Goal: Task Accomplishment & Management: Manage account settings

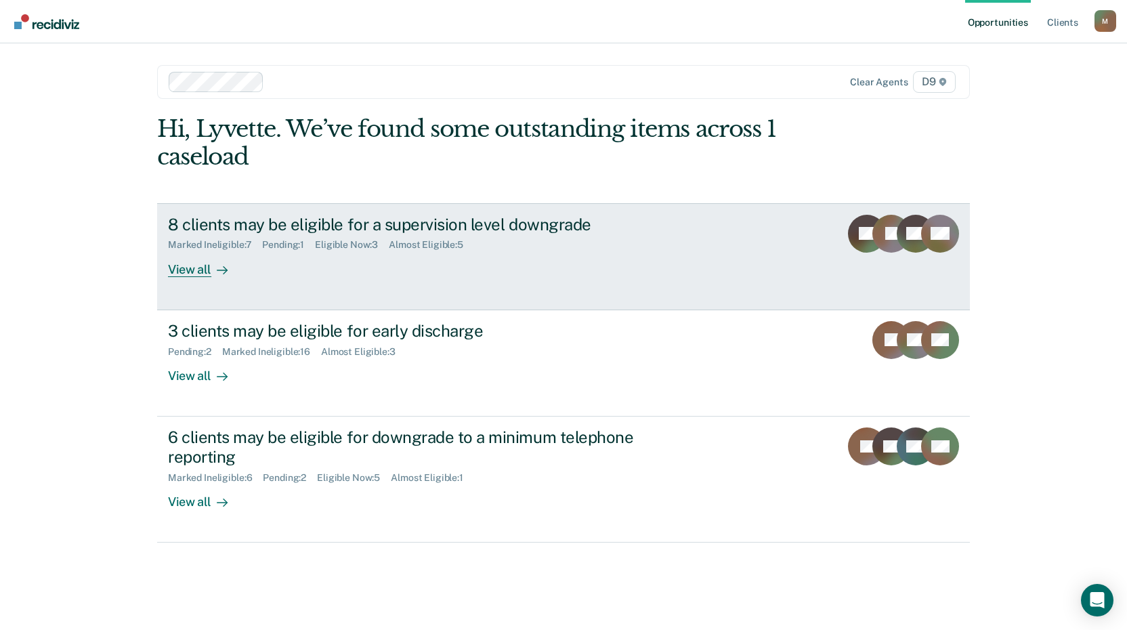
click at [322, 221] on div "8 clients may be eligible for a supervision level downgrade" at bounding box center [405, 225] width 475 height 20
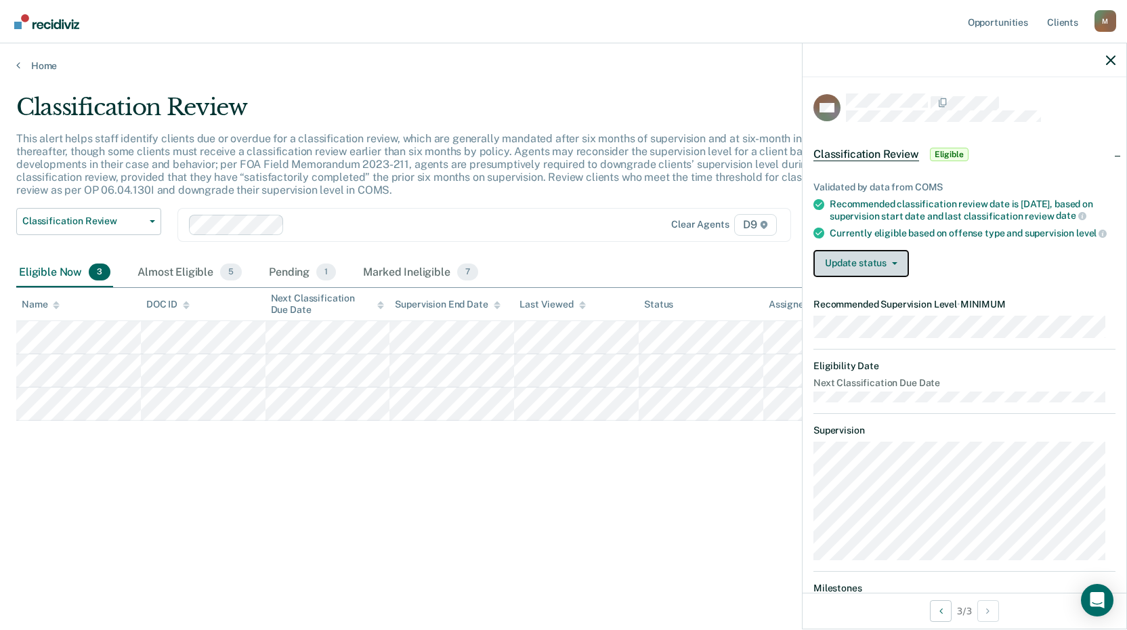
click at [871, 277] on button "Update status" at bounding box center [860, 263] width 95 height 27
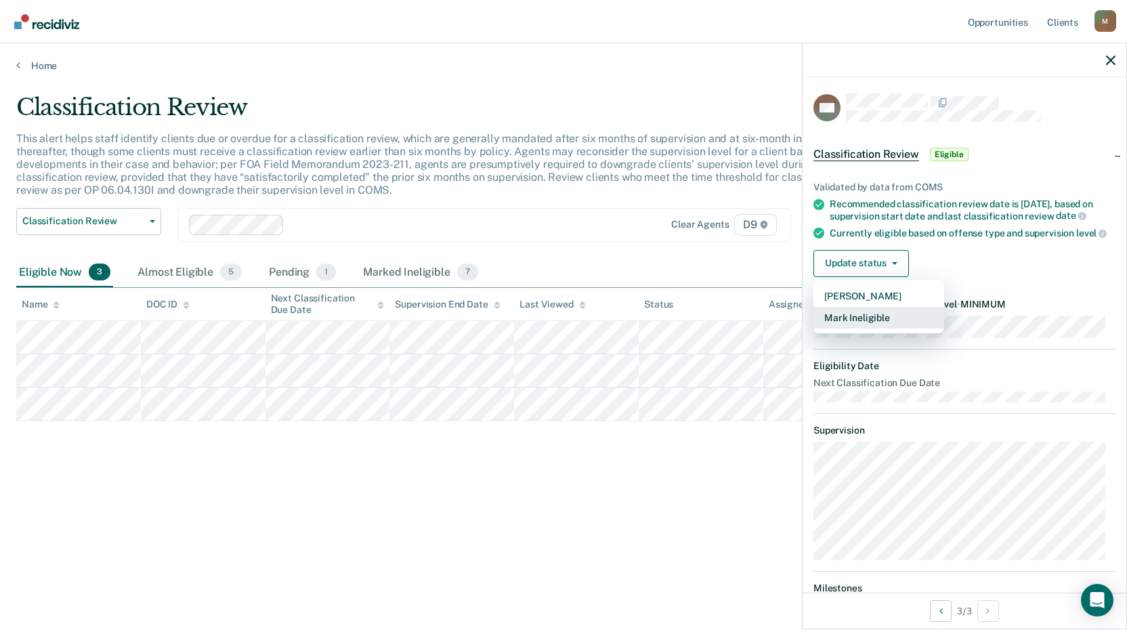
click at [876, 328] on button "Mark Ineligible" at bounding box center [878, 318] width 131 height 22
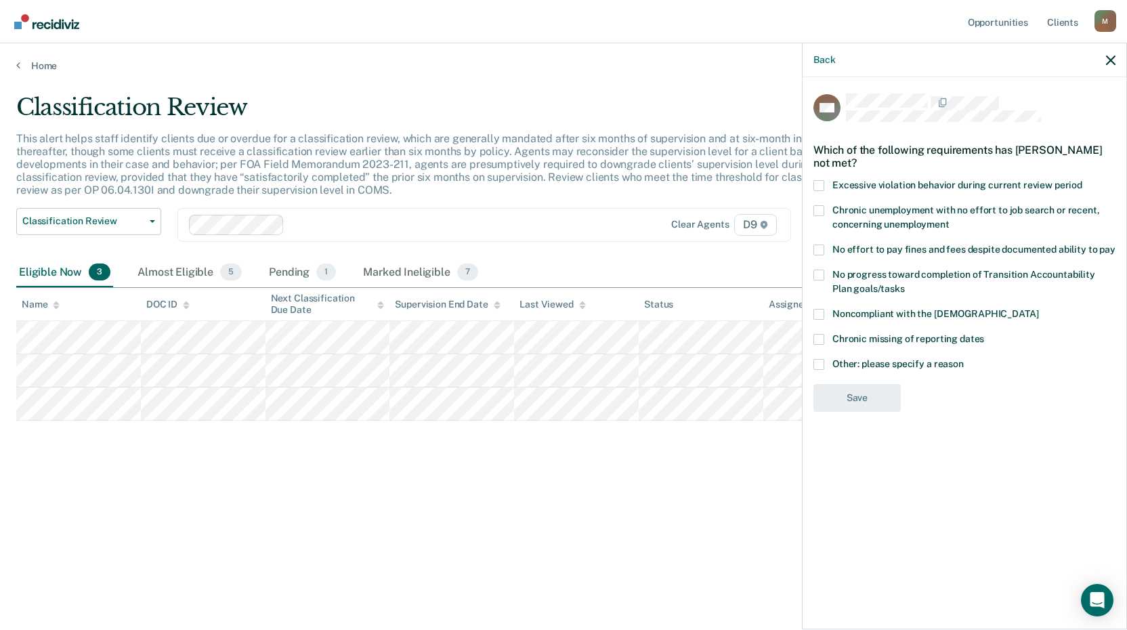
click at [815, 209] on span at bounding box center [818, 210] width 11 height 11
click at [949, 219] on input "Chronic unemployment with no effort to job search or recent, concerning unemplo…" at bounding box center [949, 219] width 0 height 0
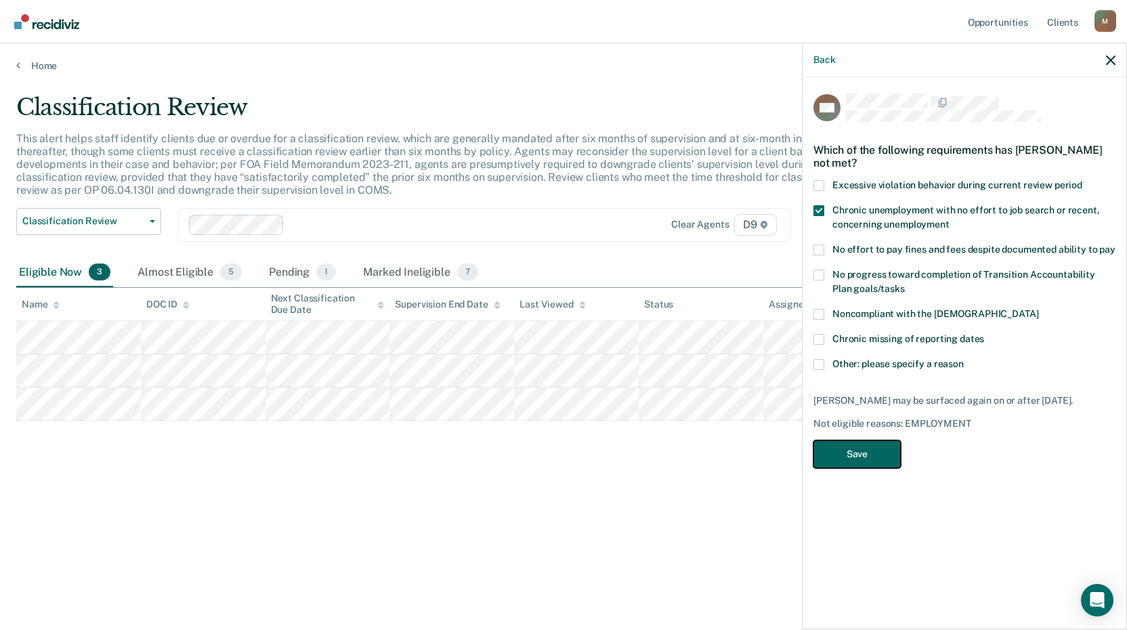
click at [867, 451] on button "Save" at bounding box center [856, 454] width 87 height 28
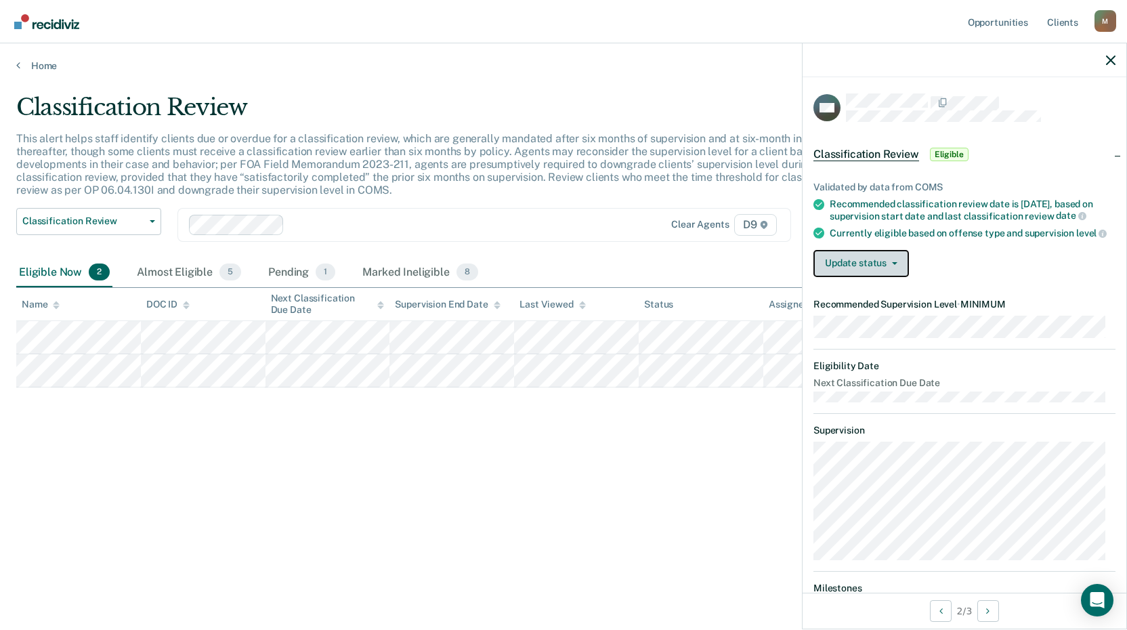
click at [873, 277] on button "Update status" at bounding box center [860, 263] width 95 height 27
click at [1110, 58] on icon "button" at bounding box center [1110, 60] width 9 height 9
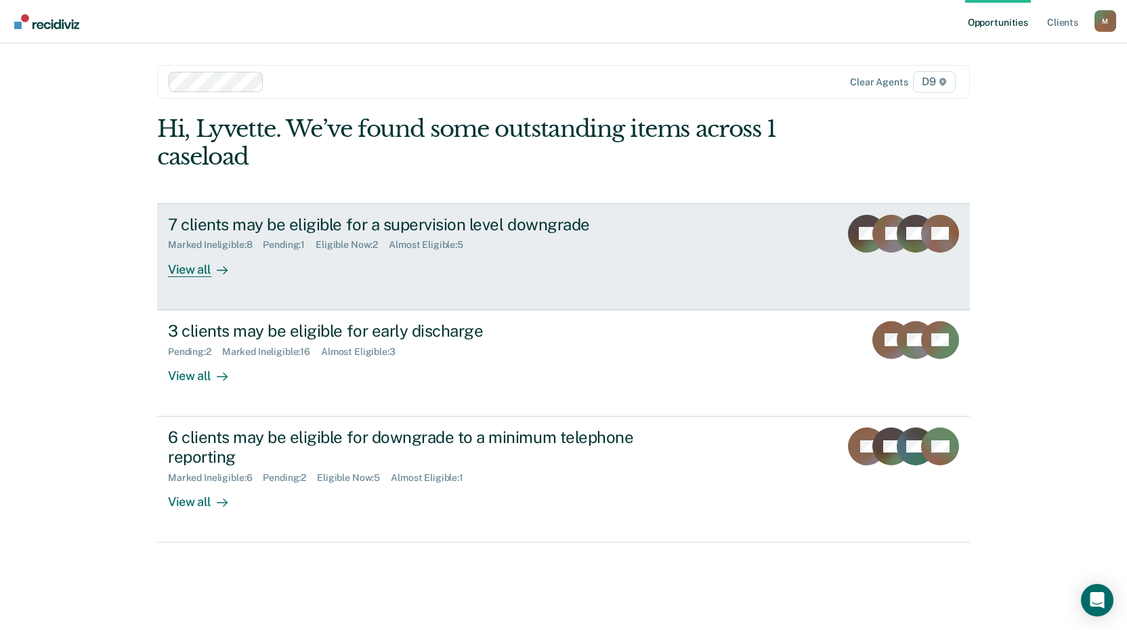
click at [208, 269] on div "View all" at bounding box center [206, 264] width 76 height 26
drag, startPoint x: 682, startPoint y: 134, endPoint x: 204, endPoint y: 271, distance: 497.8
click at [204, 271] on div "View all" at bounding box center [206, 264] width 76 height 26
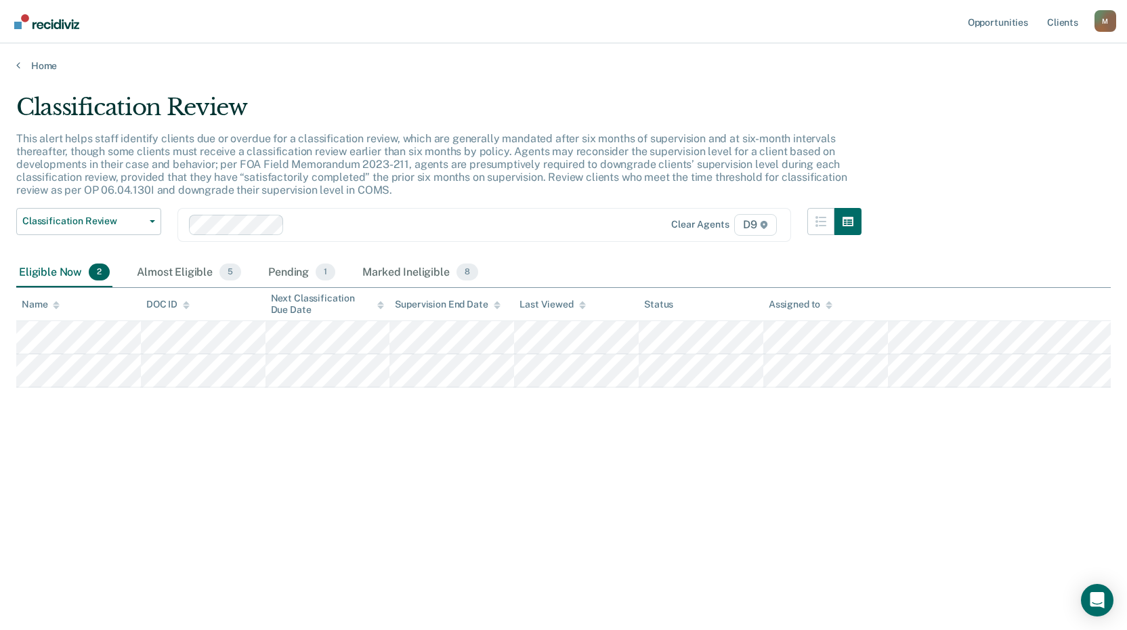
drag, startPoint x: 680, startPoint y: 60, endPoint x: 555, endPoint y: 79, distance: 126.8
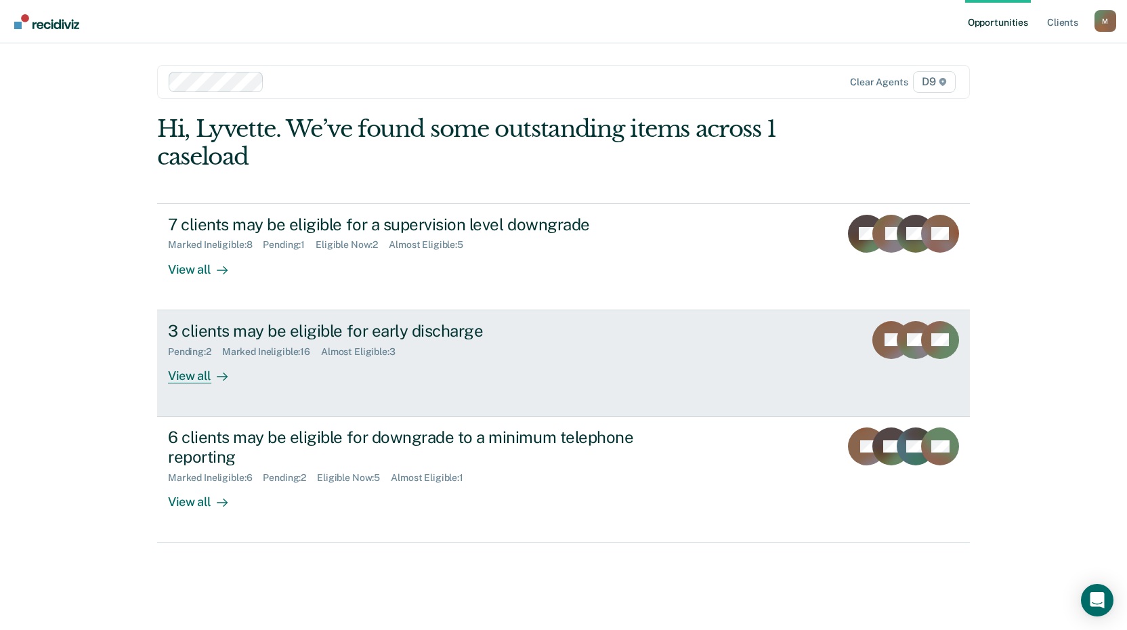
click at [188, 374] on div "View all" at bounding box center [206, 370] width 76 height 26
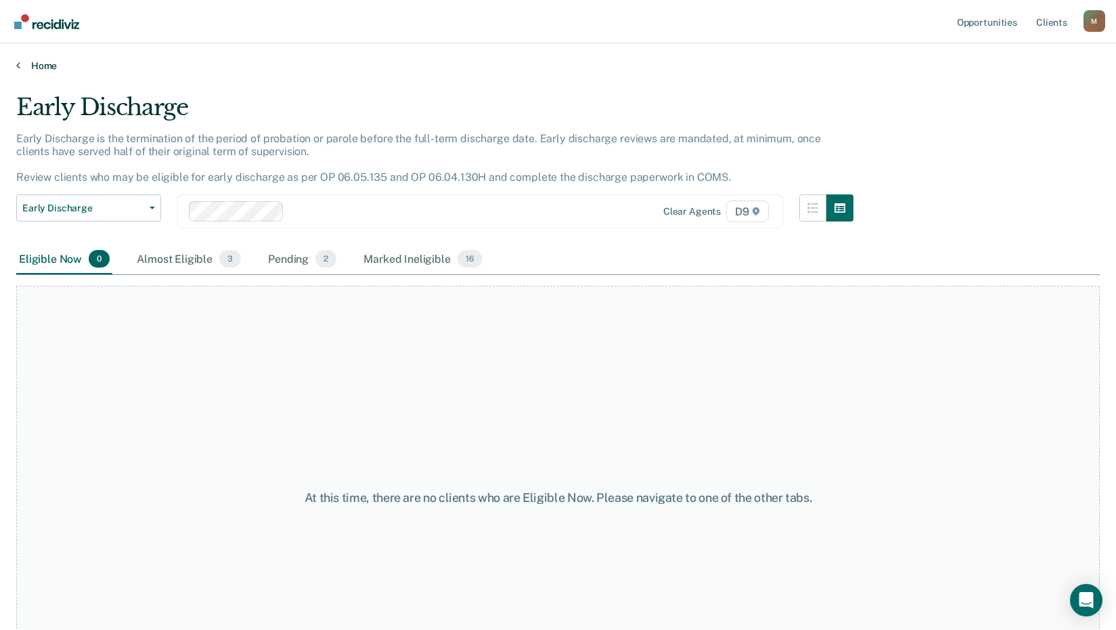
click at [17, 64] on icon at bounding box center [18, 65] width 4 height 11
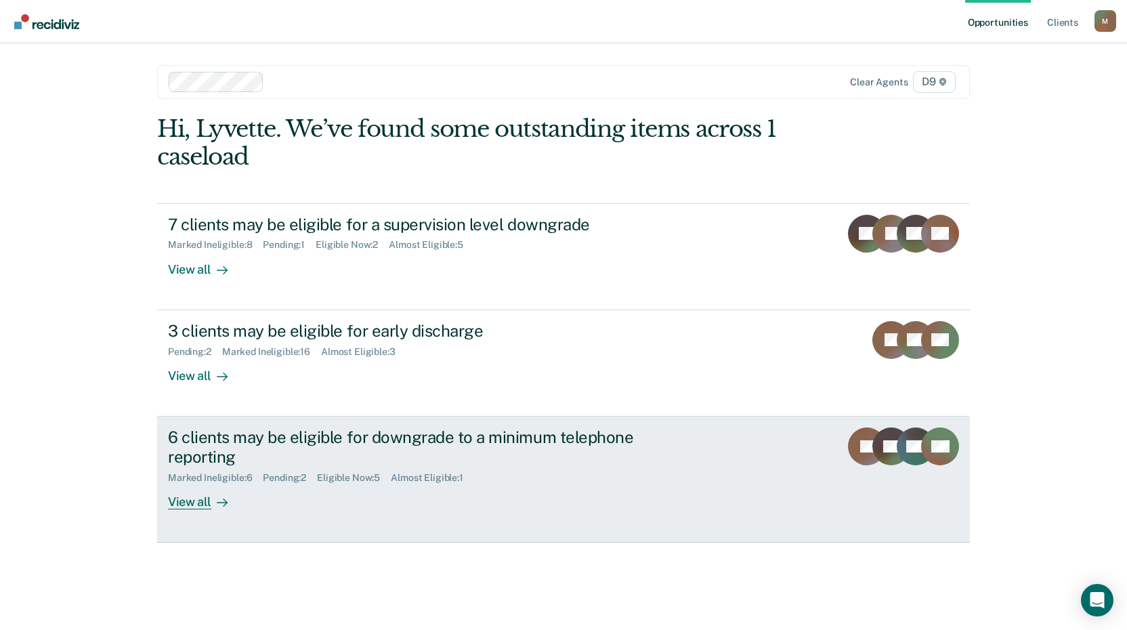
click at [203, 442] on div "6 clients may be eligible for downgrade to a minimum telephone reporting" at bounding box center [405, 446] width 475 height 39
